Goal: Task Accomplishment & Management: Manage account settings

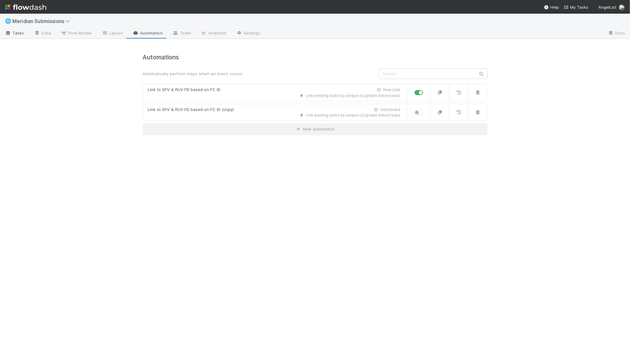
click at [22, 32] on span "Tasks" at bounding box center [14, 33] width 19 height 6
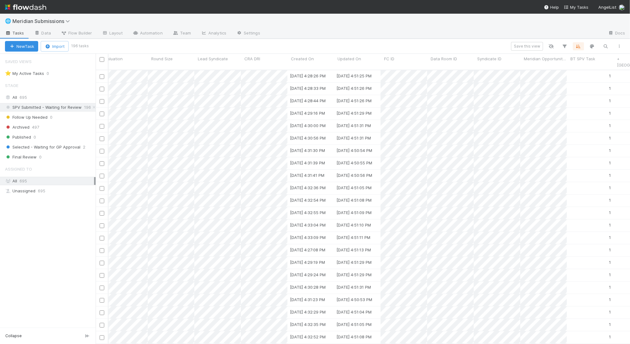
scroll to position [0, 556]
click at [328, 58] on div "Assigned To Stage Deal Name Meridian State SPV Investment Stage GP Closing Dead…" at bounding box center [101, 62] width 1122 height 16
click at [331, 61] on div "Assigned To Stage Deal Name Meridian State SPV Investment Stage GP Closing Dead…" at bounding box center [101, 62] width 1122 height 16
click at [312, 57] on span "Created On" at bounding box center [302, 59] width 23 height 6
click at [312, 57] on div "Sort Oldest → Newest Sort Newest → Oldest Hide" at bounding box center [315, 172] width 630 height 344
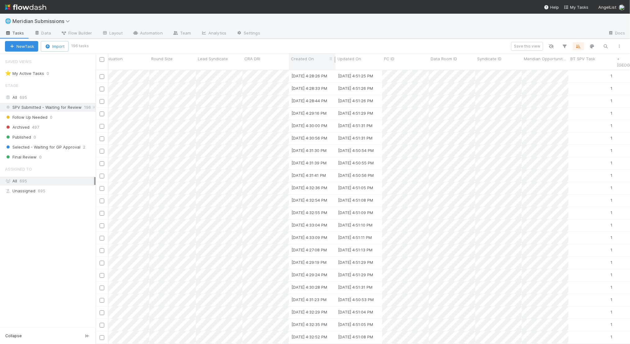
click at [312, 57] on span "Created On" at bounding box center [302, 59] width 23 height 6
click at [315, 77] on div "Sort Newest → Oldest" at bounding box center [326, 79] width 71 height 9
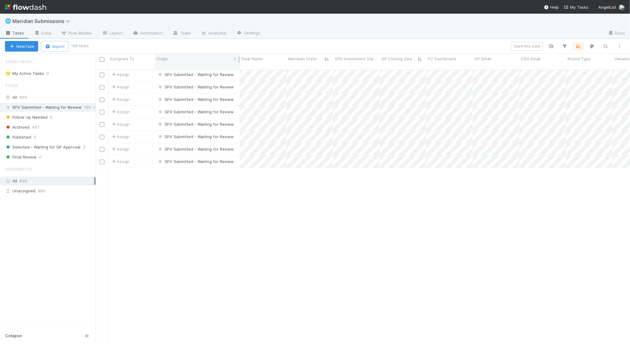
scroll to position [0, 0]
